Goal: Navigation & Orientation: Find specific page/section

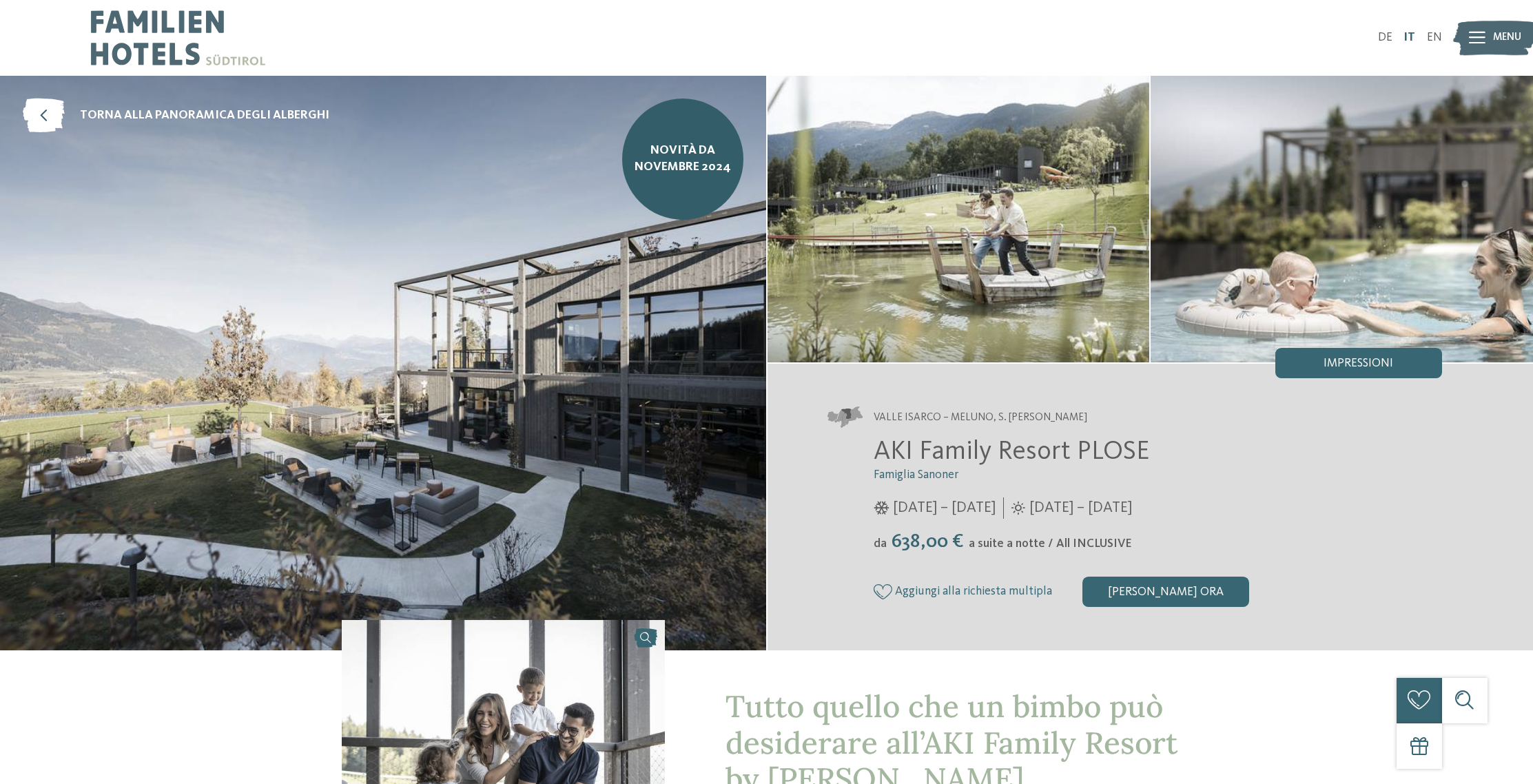
click at [1415, 34] on link "IT" at bounding box center [1409, 38] width 12 height 12
click at [1480, 35] on icon at bounding box center [1477, 38] width 17 height 12
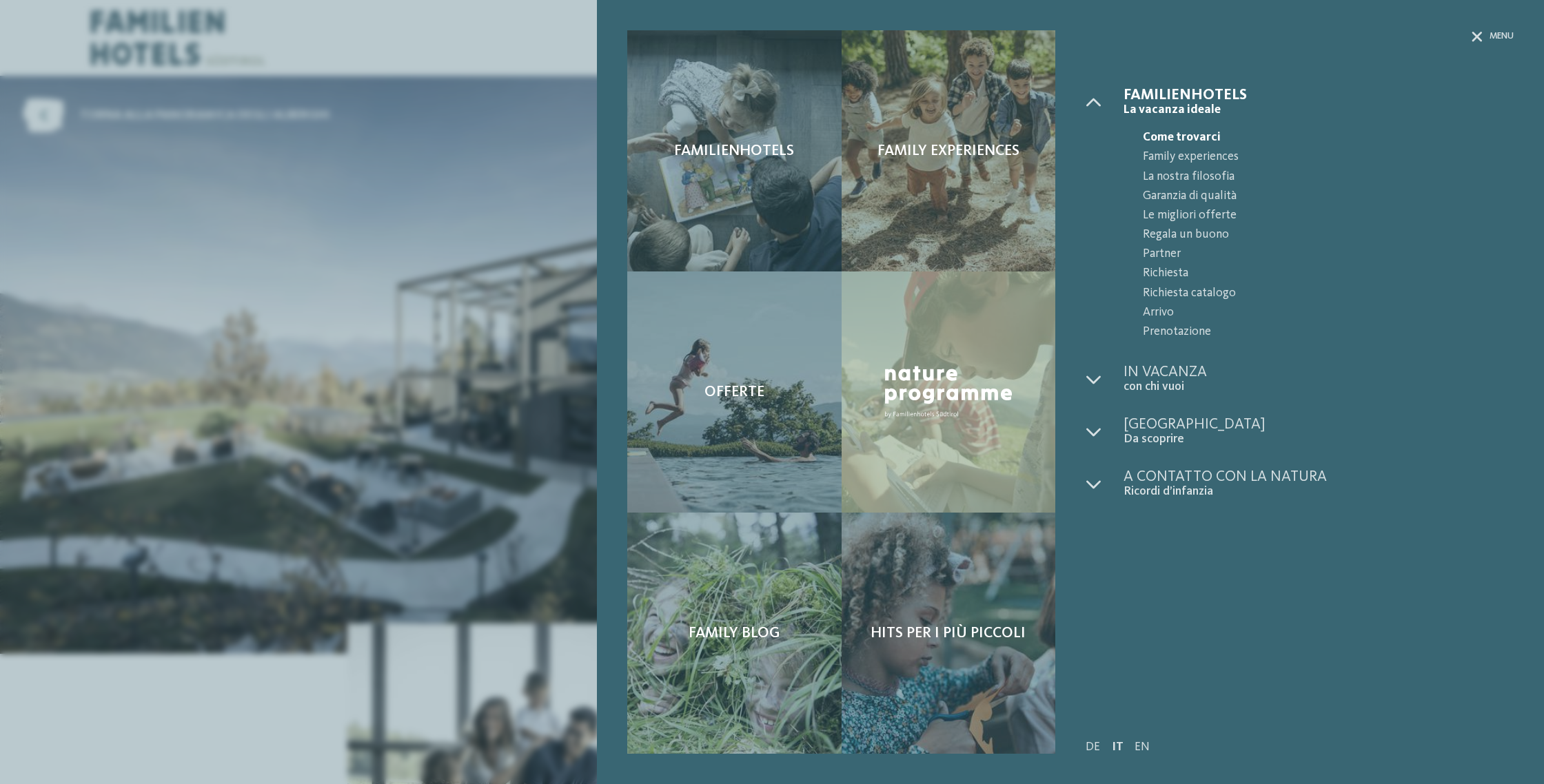
click at [371, 199] on div "Familienhotels Family experiences Offerte" at bounding box center [772, 392] width 1544 height 784
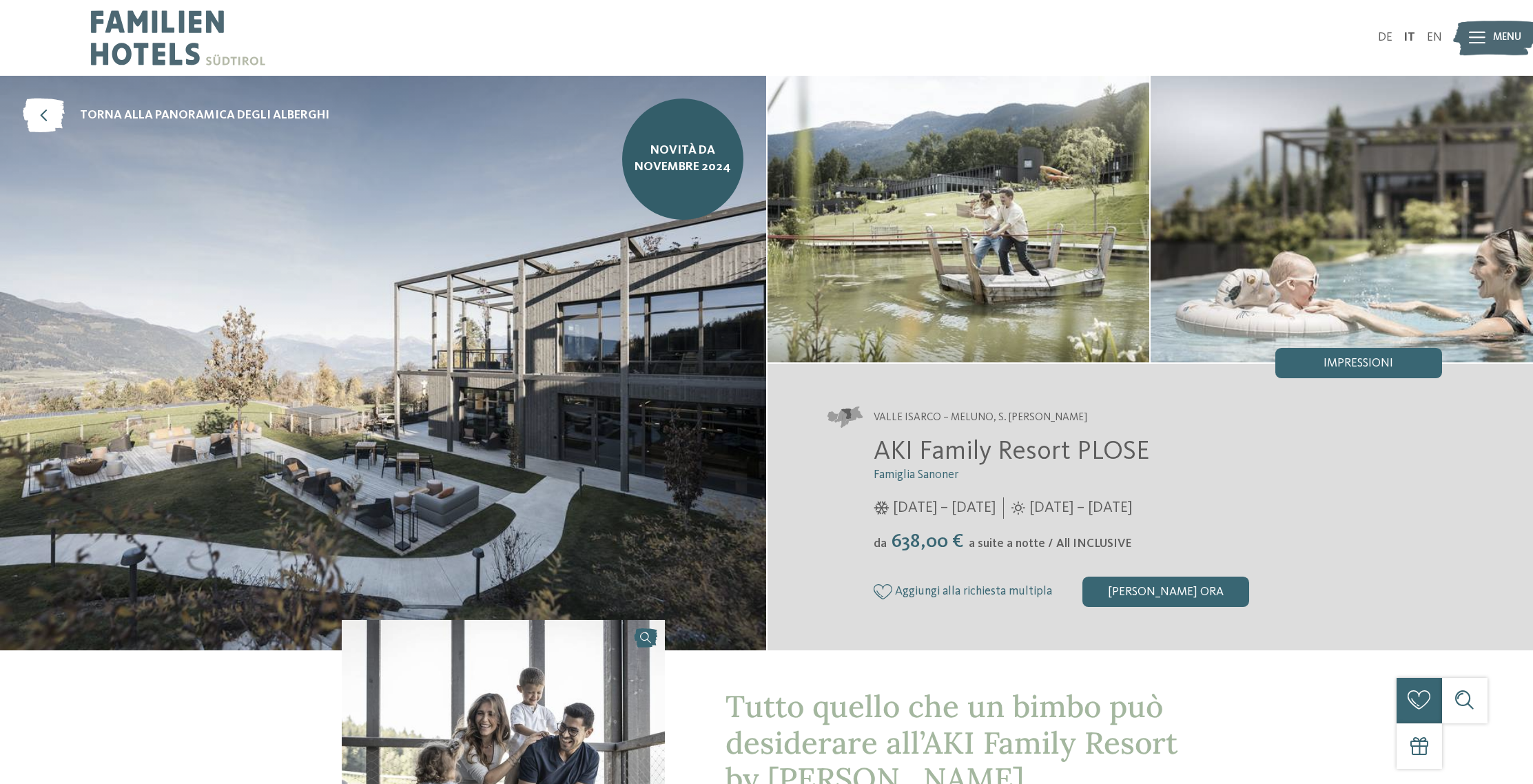
click at [676, 286] on img at bounding box center [383, 363] width 766 height 574
